Goal: Information Seeking & Learning: Learn about a topic

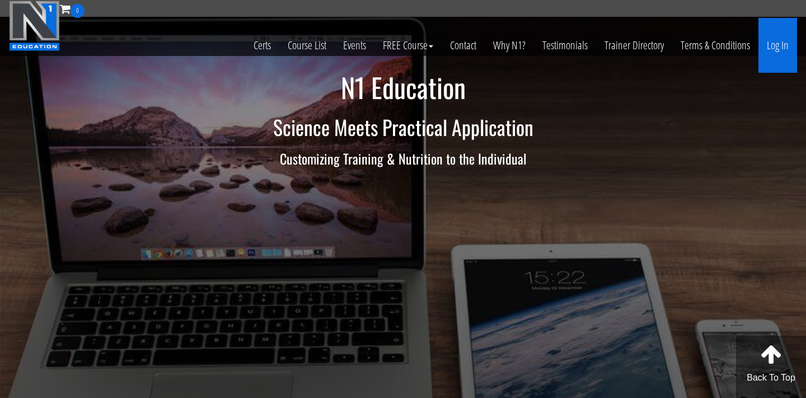
click at [772, 48] on link "Log In" at bounding box center [777, 45] width 39 height 55
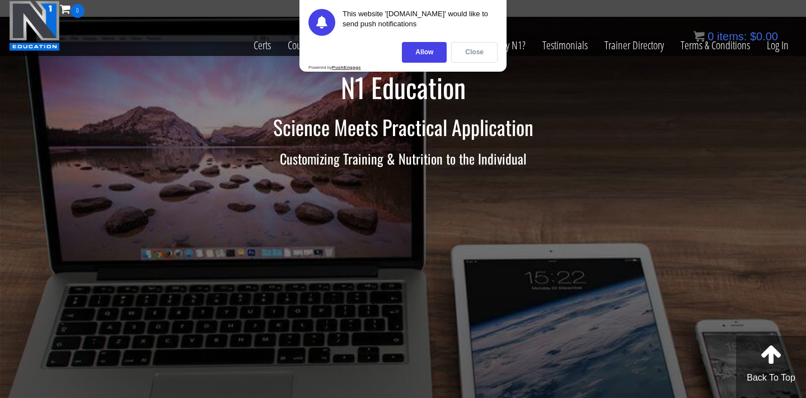
click at [466, 55] on div "Close" at bounding box center [474, 52] width 46 height 21
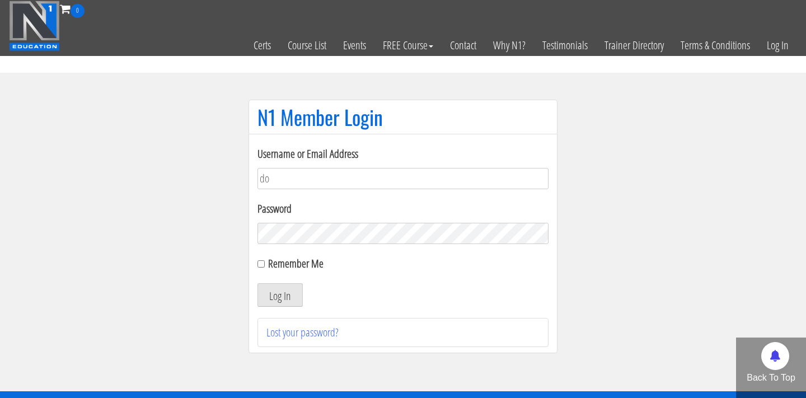
type input "dominikaluckova@outlook.com"
click at [257, 283] on button "Log In" at bounding box center [279, 295] width 45 height 24
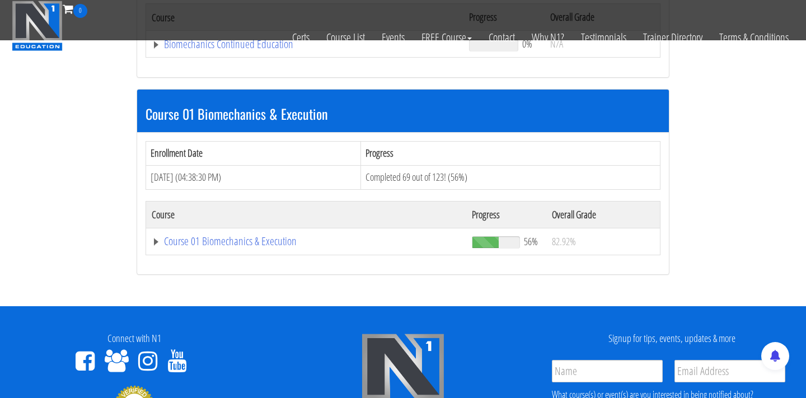
scroll to position [302, 0]
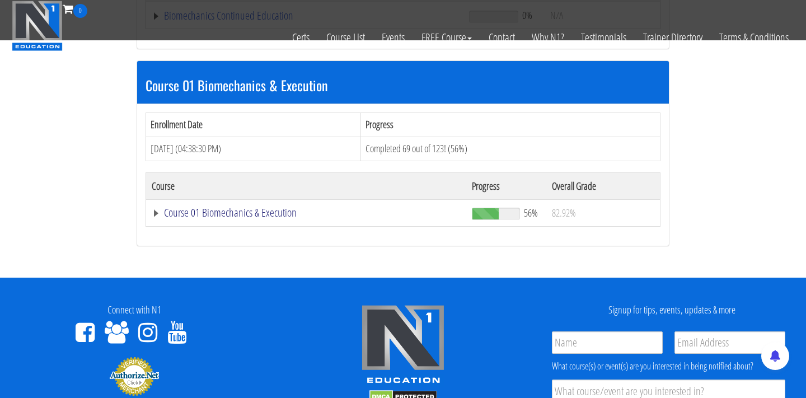
click at [261, 214] on link "Course 01 Biomechanics & Execution" at bounding box center [306, 212] width 309 height 11
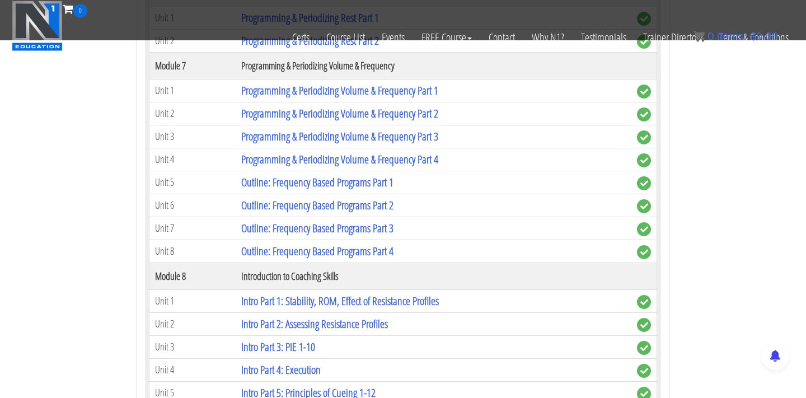
scroll to position [1532, 0]
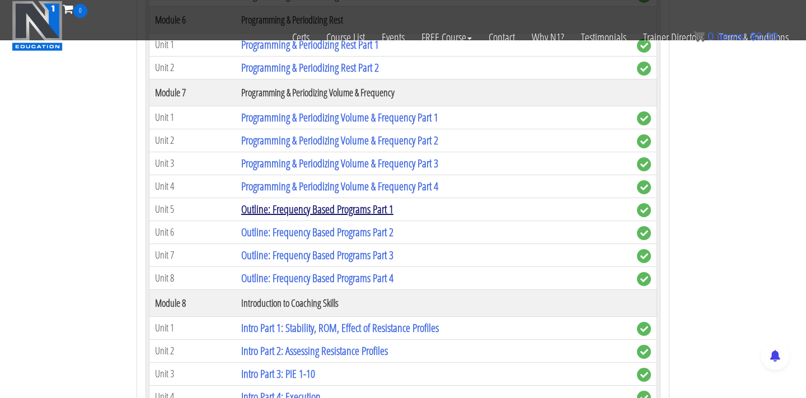
click at [325, 205] on link "Outline: Frequency Based Programs Part 1" at bounding box center [317, 208] width 152 height 15
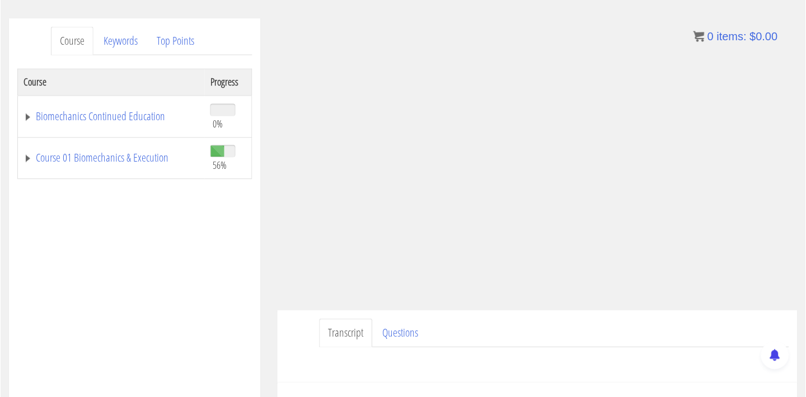
scroll to position [126, 0]
